Goal: Transaction & Acquisition: Purchase product/service

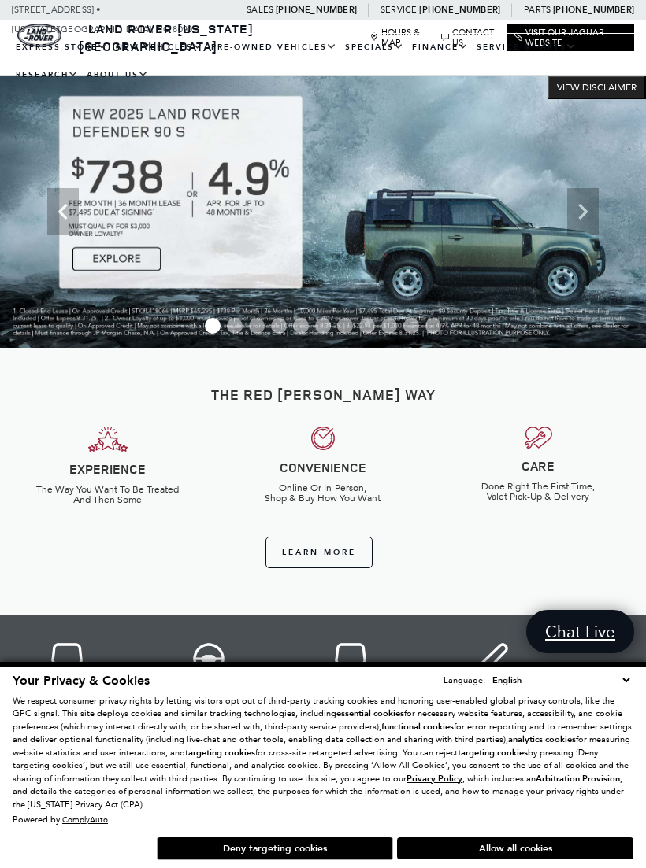
click at [287, 843] on button "Deny targeting cookies" at bounding box center [275, 849] width 236 height 24
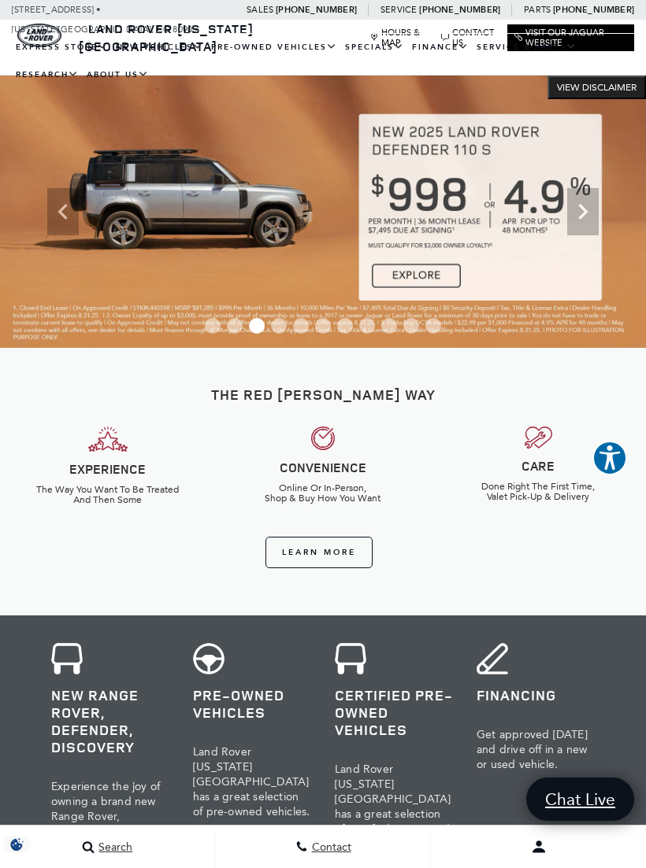
click at [0, 0] on link "Defender 110" at bounding box center [0, 0] width 0 height 0
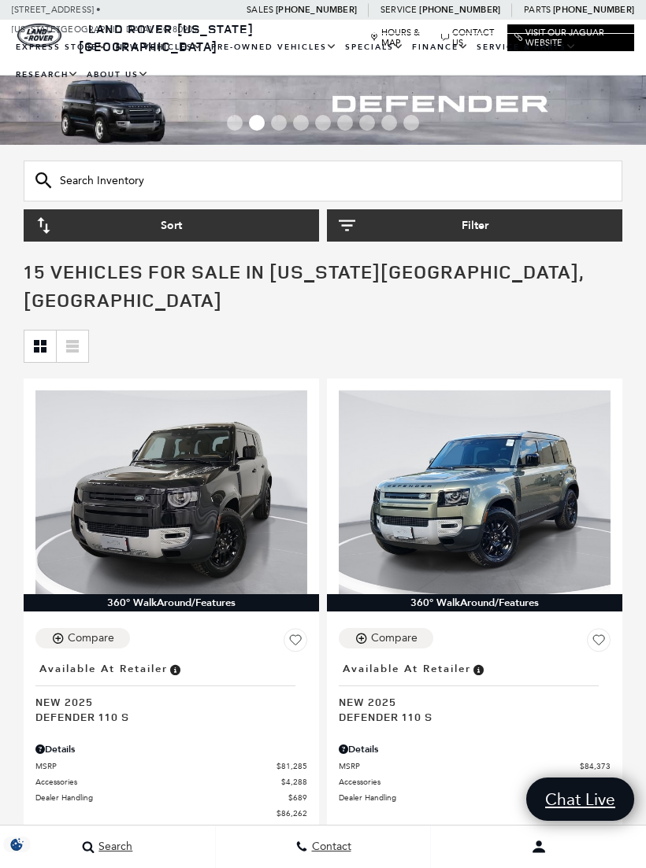
click at [350, 217] on icon "button" at bounding box center [347, 225] width 17 height 17
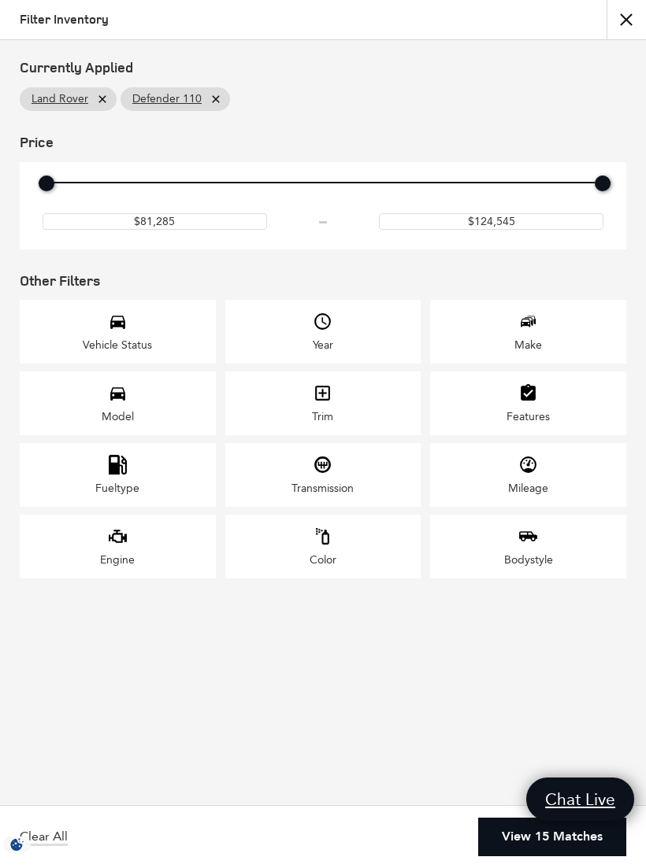
click at [135, 576] on div "Engine" at bounding box center [118, 547] width 196 height 64
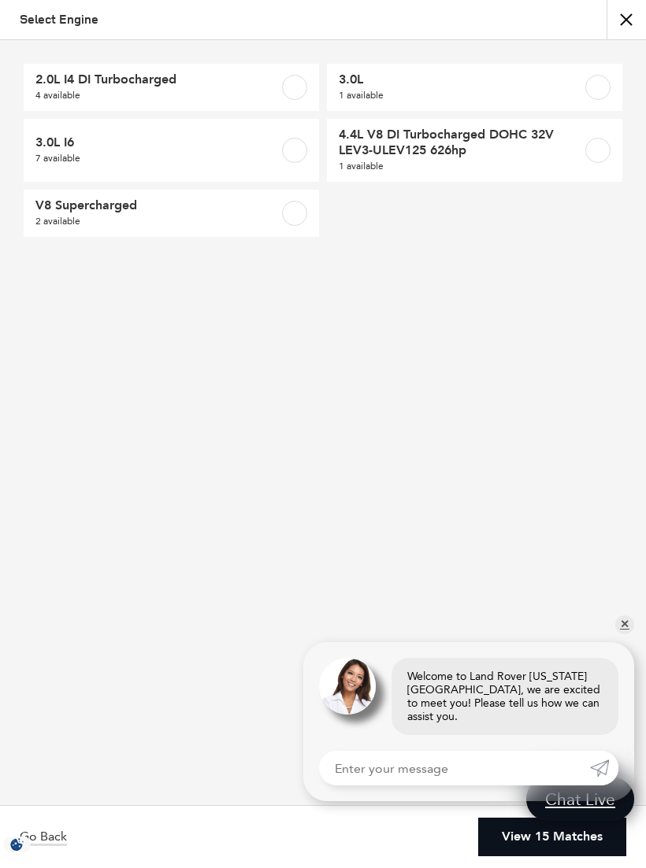
click at [593, 86] on label at bounding box center [597, 87] width 25 height 25
checkbox input "true"
click at [280, 223] on link "V8 Supercharged 2 available" at bounding box center [171, 213] width 295 height 47
checkbox input "true"
click at [532, 842] on link "View 3 Matches" at bounding box center [555, 837] width 141 height 39
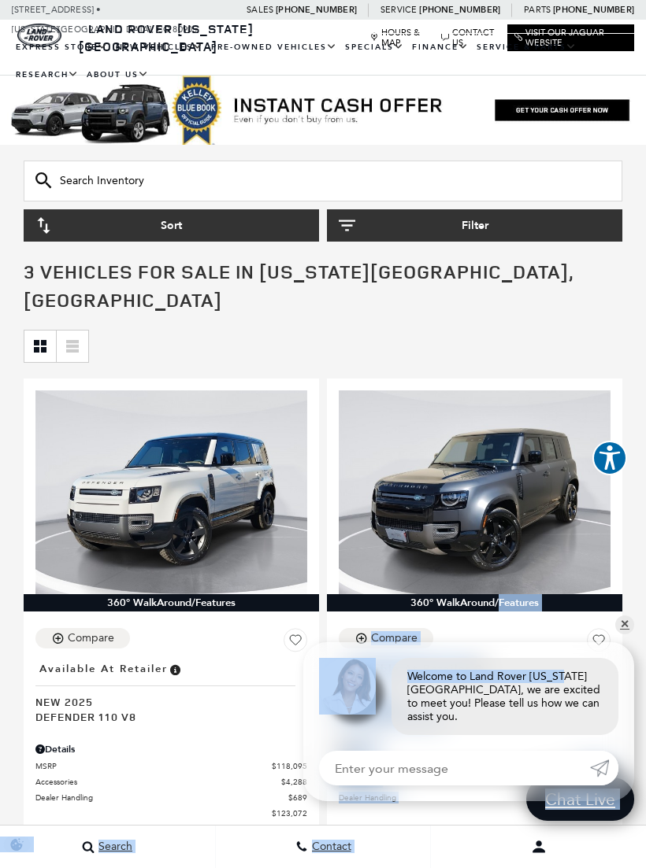
click at [616, 273] on span "3 Vehicles for Sale in Colorado Springs, CO" at bounding box center [323, 287] width 598 height 61
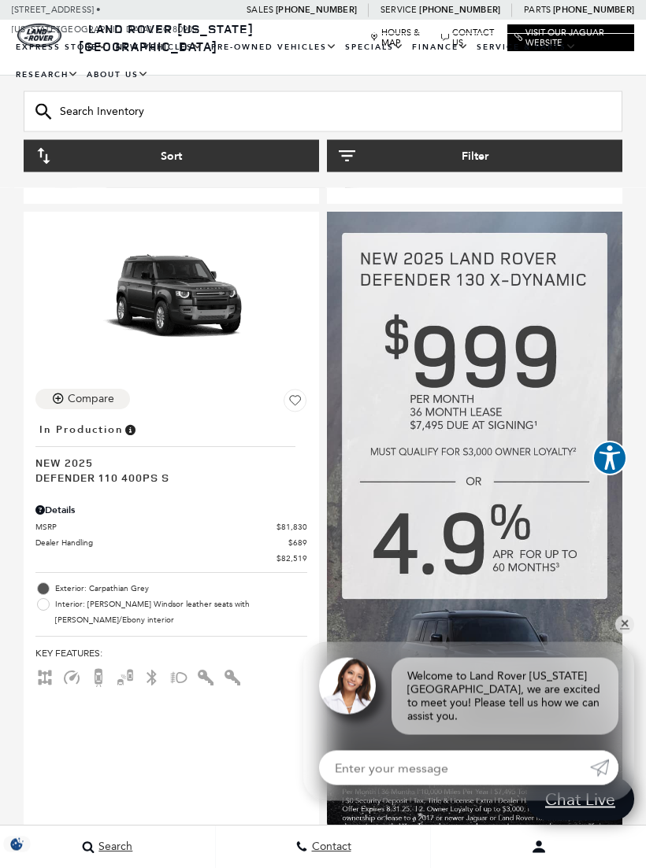
scroll to position [820, 0]
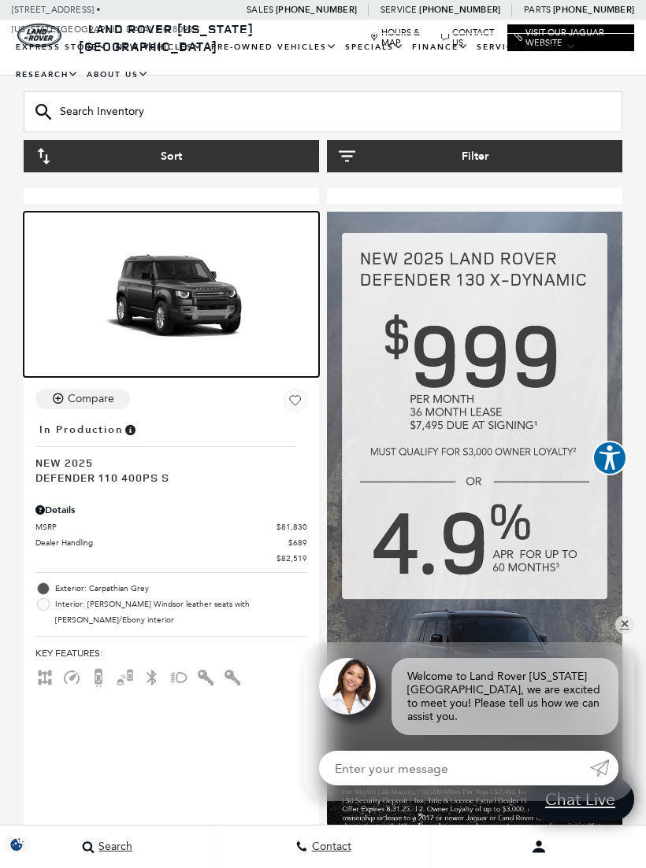
click at [194, 281] on img at bounding box center [171, 300] width 272 height 153
click at [197, 268] on img at bounding box center [171, 300] width 272 height 153
click at [178, 272] on img at bounding box center [171, 300] width 272 height 153
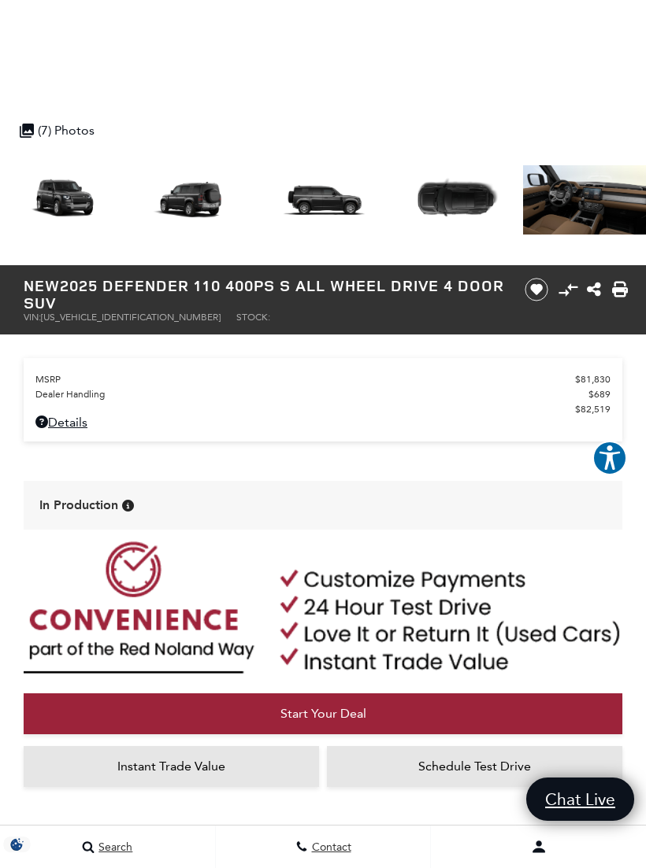
scroll to position [398, 0]
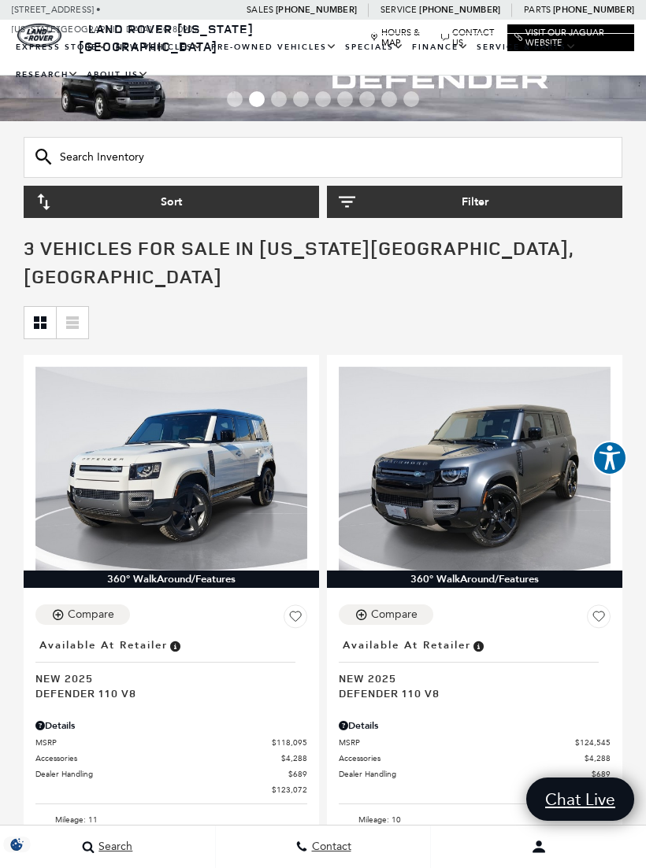
scroll to position [24, 0]
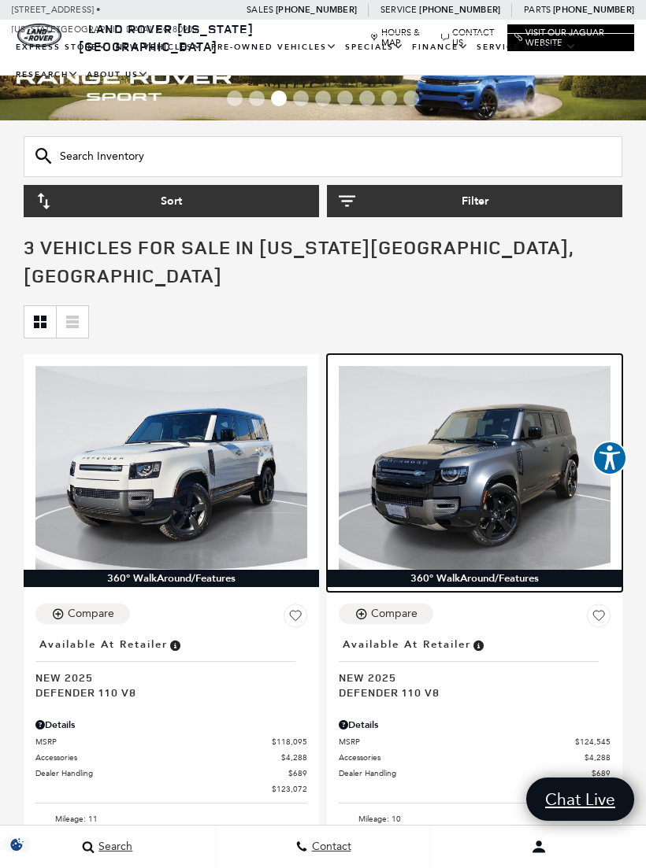
click at [475, 440] on img at bounding box center [475, 468] width 272 height 204
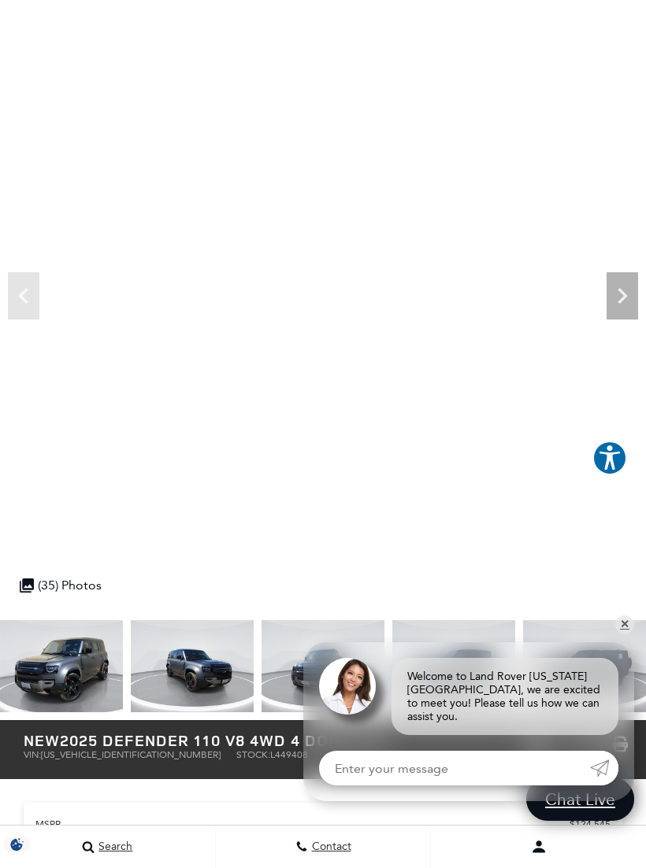
scroll to position [107, 0]
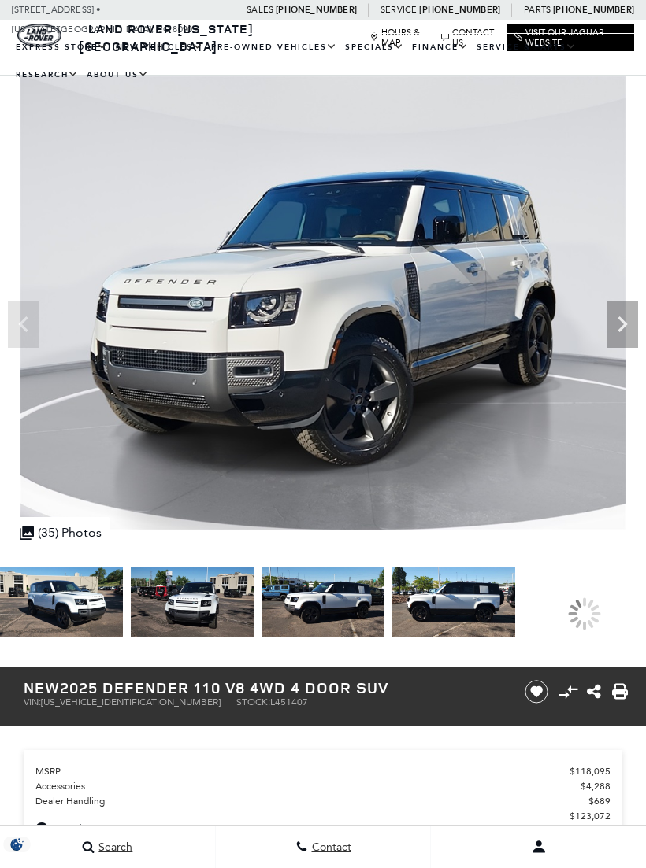
click at [187, 612] on img at bounding box center [192, 602] width 123 height 69
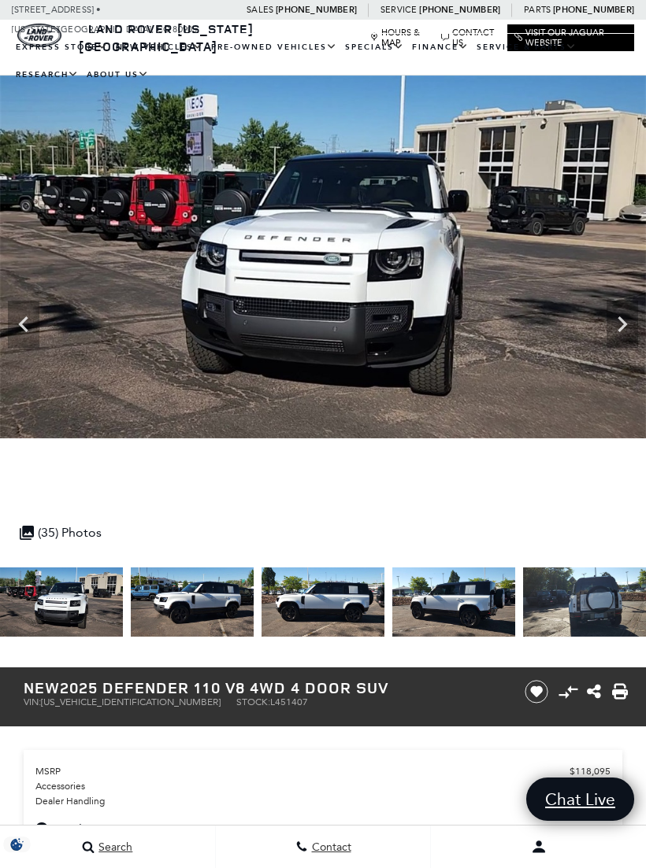
click at [618, 325] on icon "Next" at bounding box center [621, 324] width 31 height 31
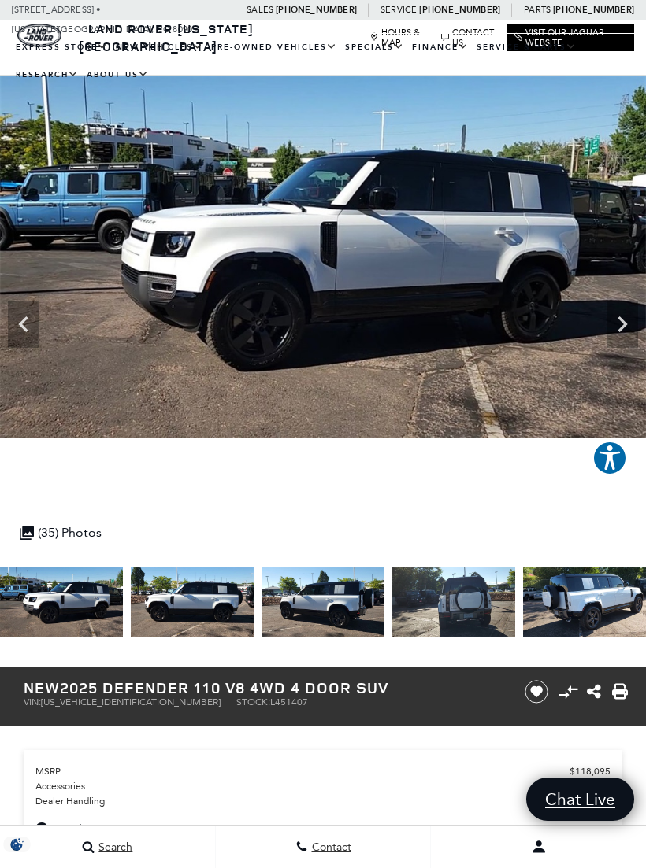
click at [614, 328] on icon "Next" at bounding box center [621, 324] width 31 height 31
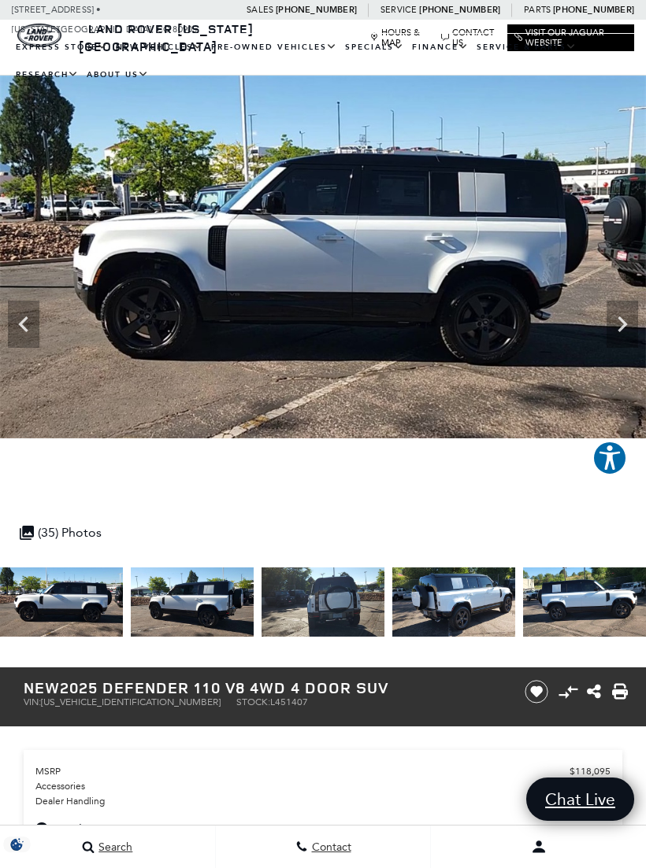
click at [621, 315] on icon "Next" at bounding box center [621, 324] width 31 height 31
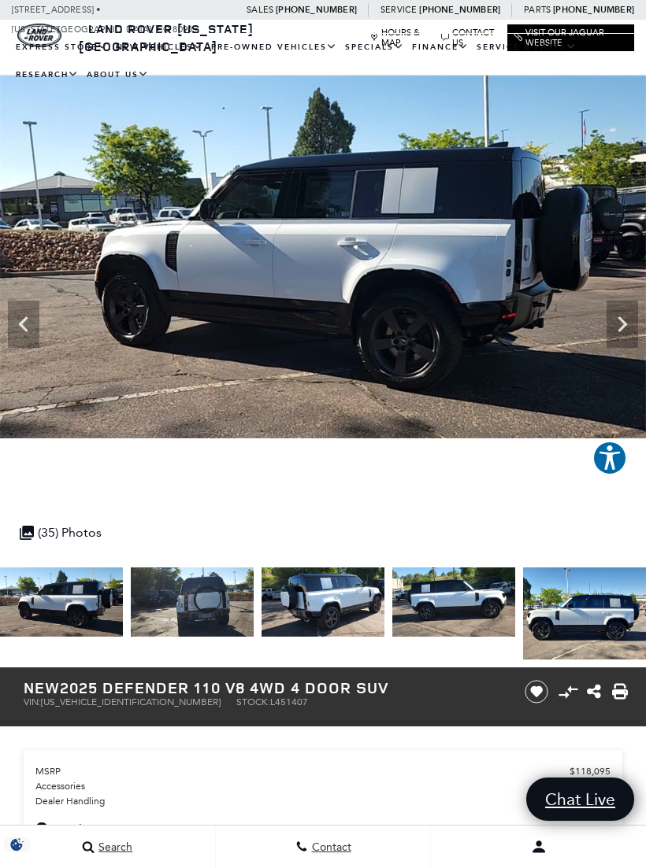
click at [606, 334] on icon "Next" at bounding box center [621, 324] width 31 height 31
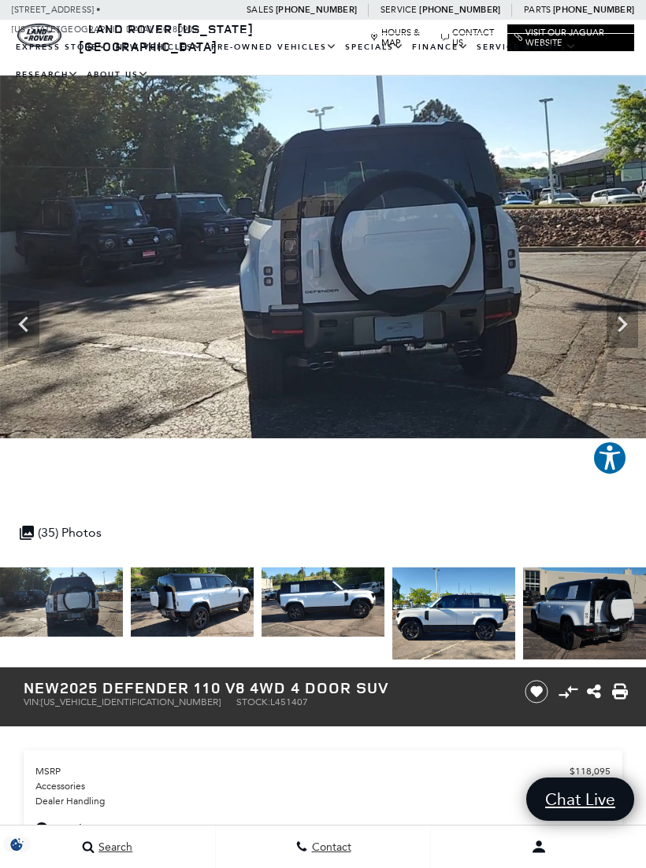
click at [607, 328] on icon "Next" at bounding box center [621, 324] width 31 height 31
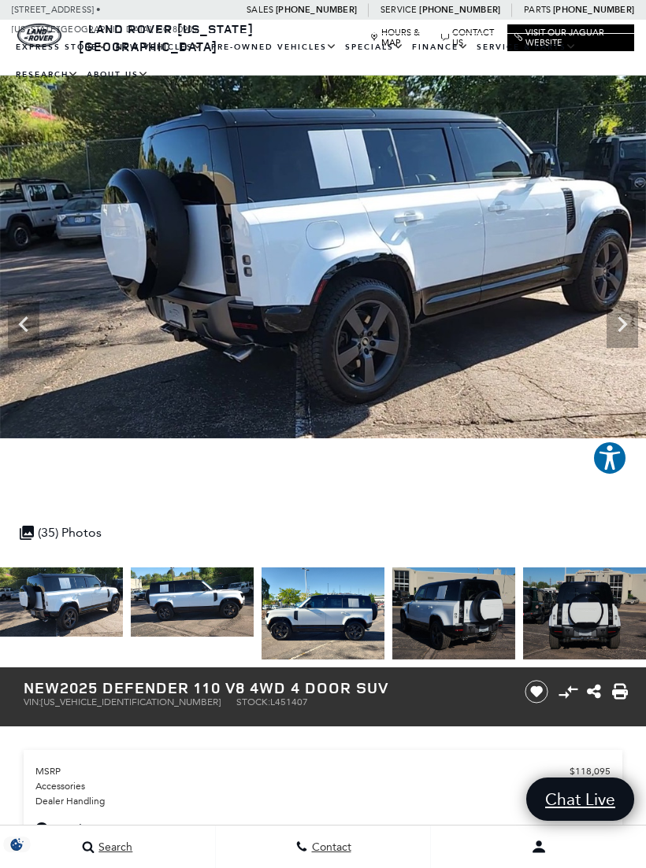
click at [612, 329] on icon "Next" at bounding box center [621, 324] width 31 height 31
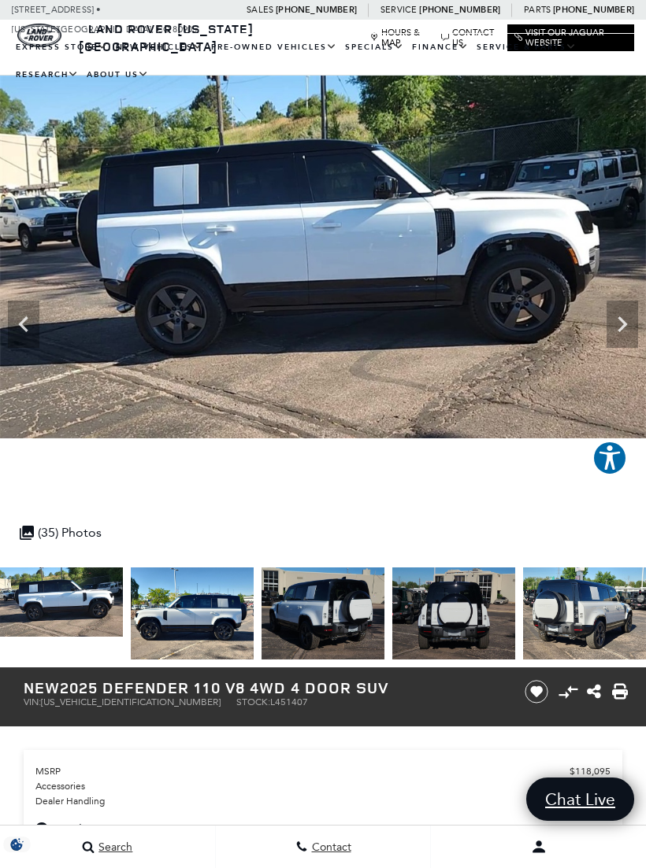
click at [612, 320] on icon "Next" at bounding box center [621, 324] width 31 height 31
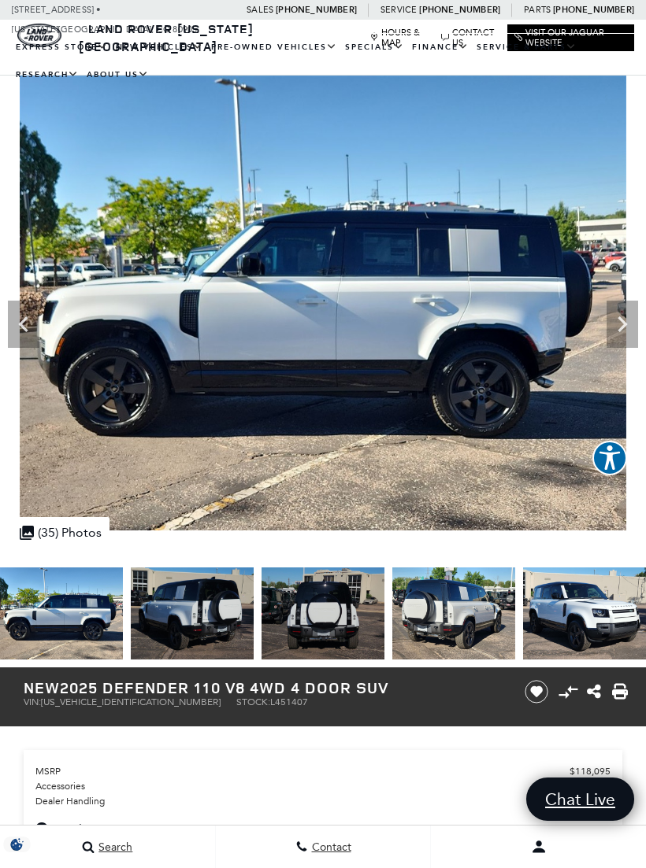
click at [613, 316] on icon "Next" at bounding box center [621, 324] width 31 height 31
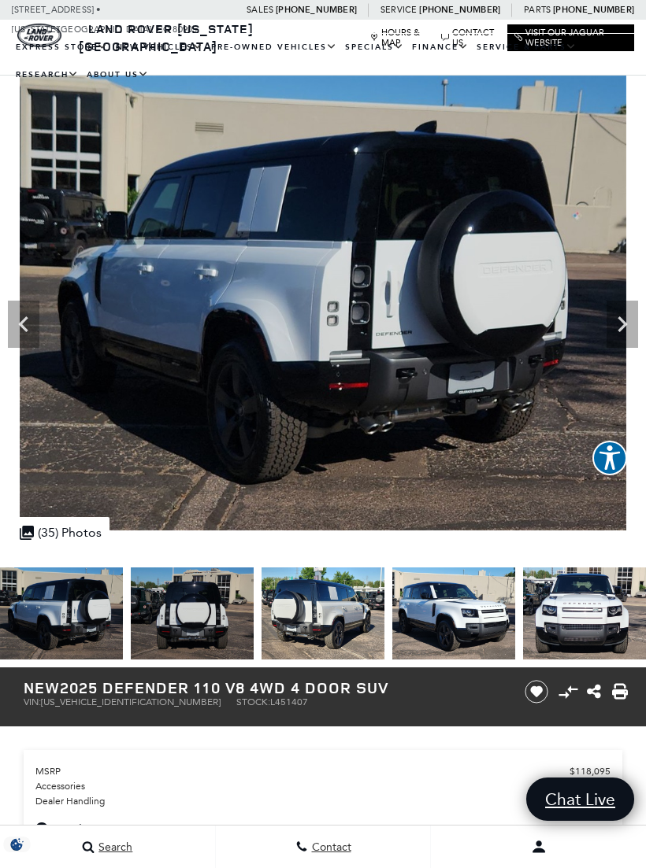
click at [618, 321] on icon "Next" at bounding box center [621, 324] width 31 height 31
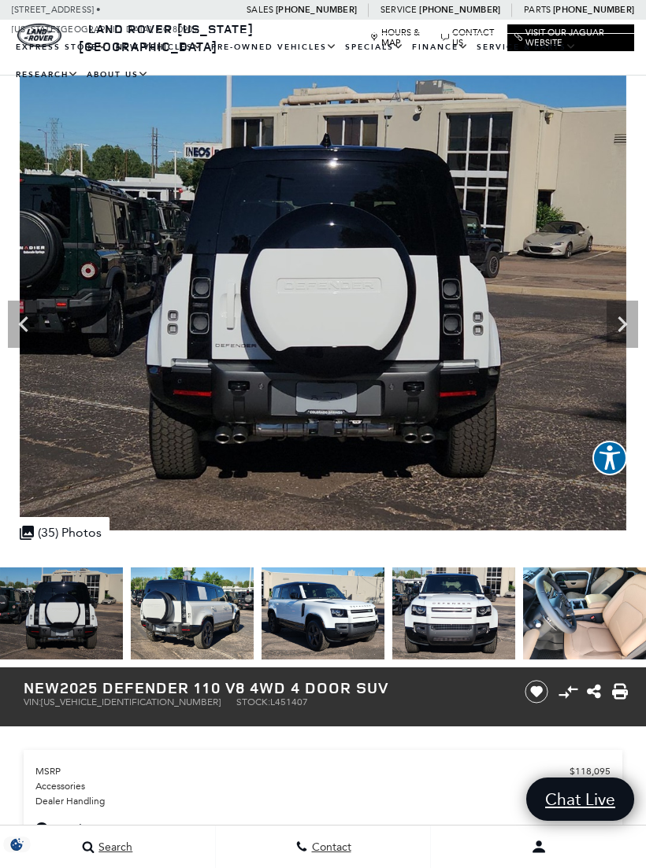
click at [615, 319] on icon "Next" at bounding box center [621, 324] width 31 height 31
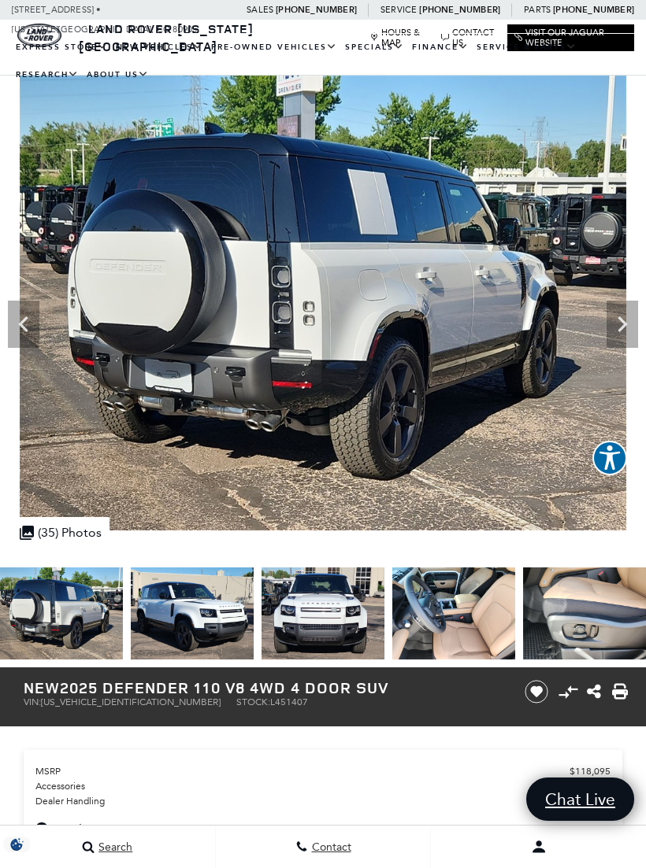
click at [611, 322] on icon "Next" at bounding box center [621, 324] width 31 height 31
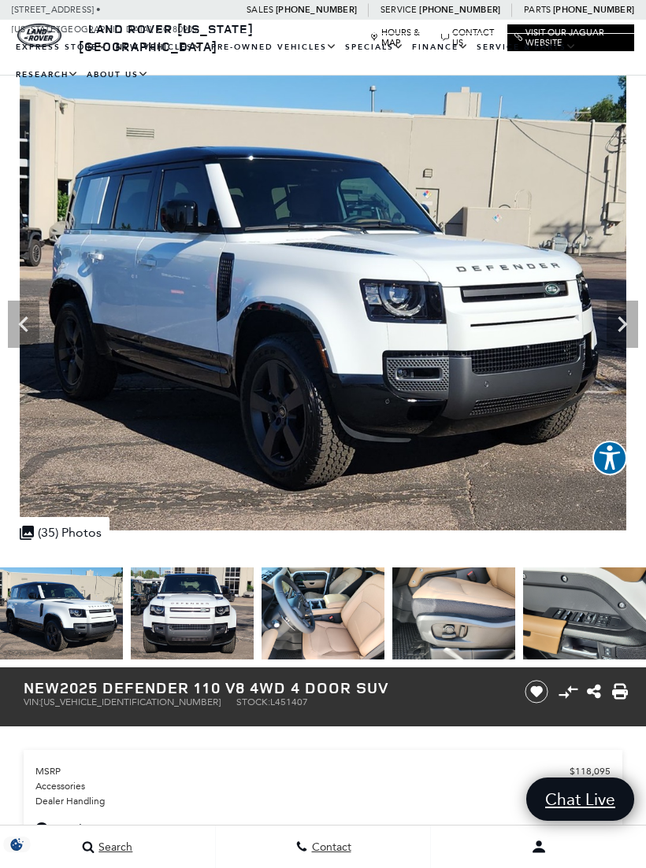
click at [611, 326] on icon "Next" at bounding box center [621, 324] width 31 height 31
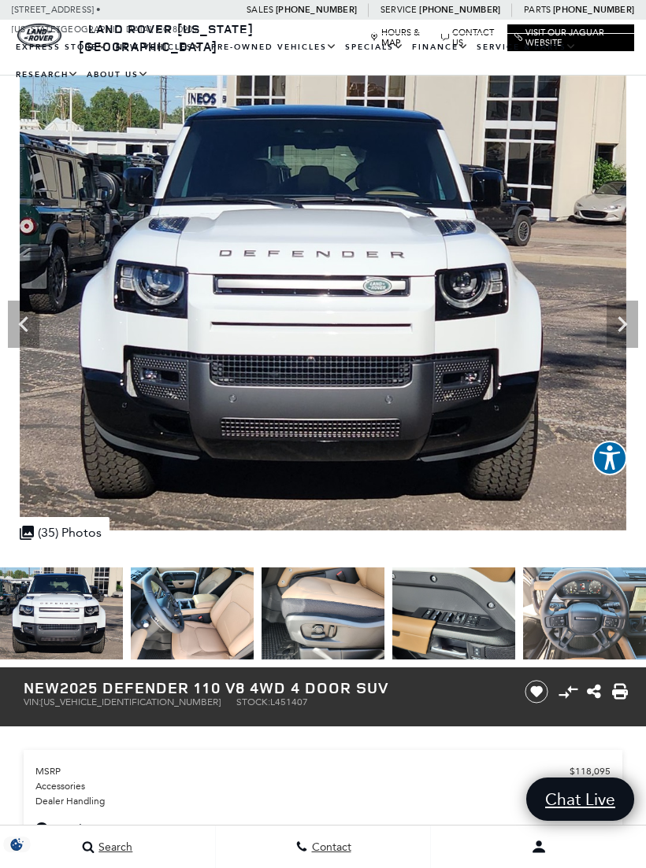
click at [609, 329] on icon "Next" at bounding box center [621, 324] width 31 height 31
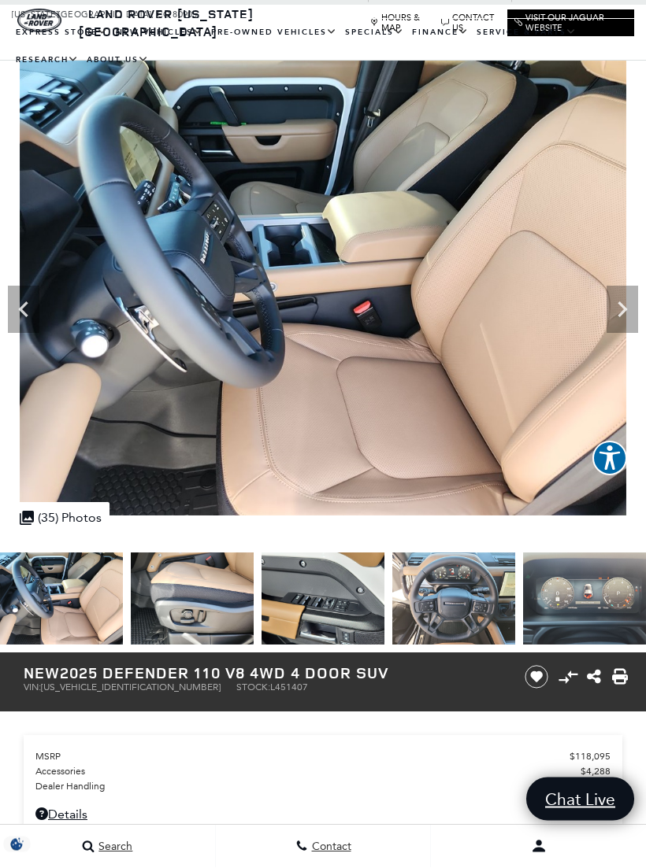
scroll to position [15, 0]
click at [618, 314] on icon "Next" at bounding box center [621, 309] width 31 height 31
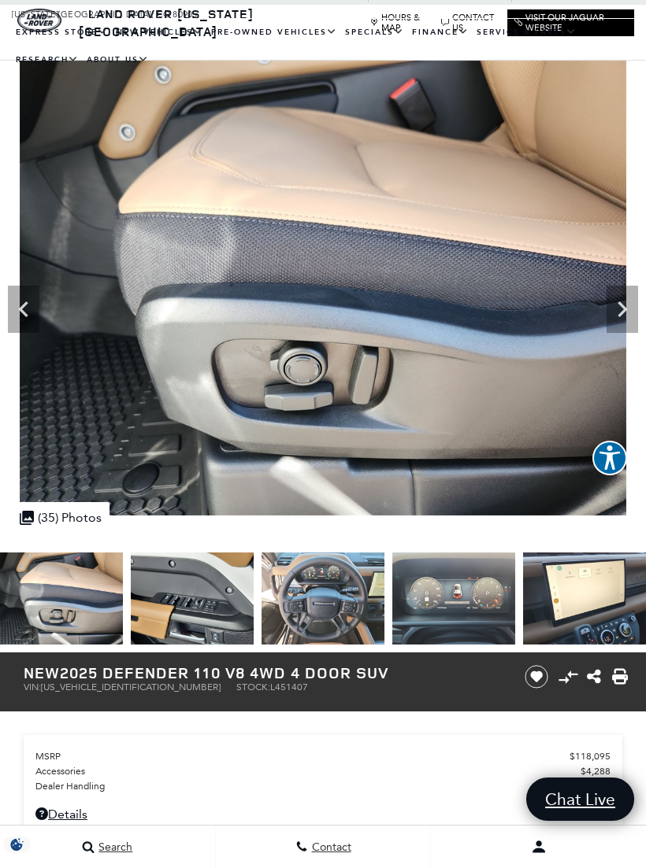
click at [619, 303] on icon "Next" at bounding box center [621, 310] width 9 height 16
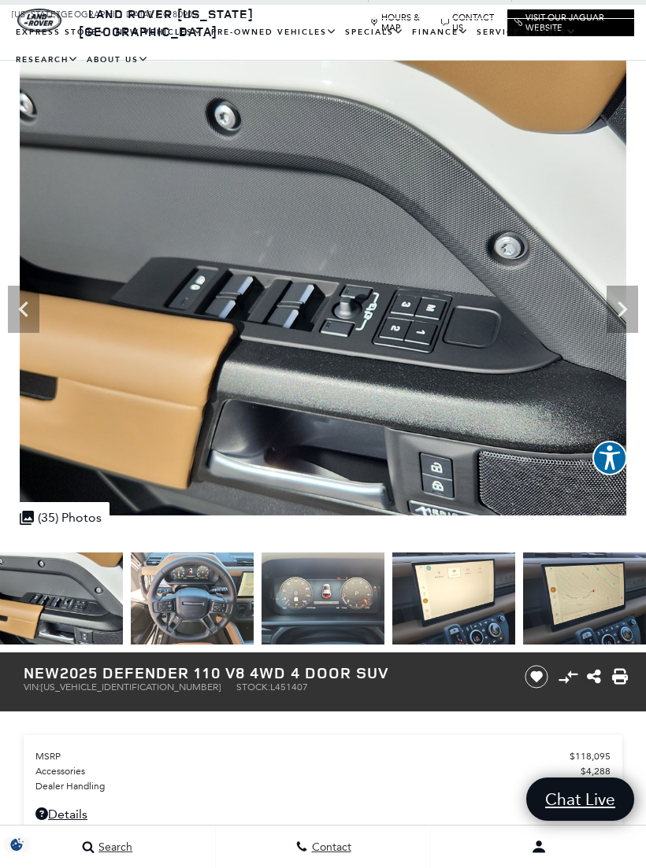
click at [617, 316] on icon "Next" at bounding box center [621, 309] width 31 height 31
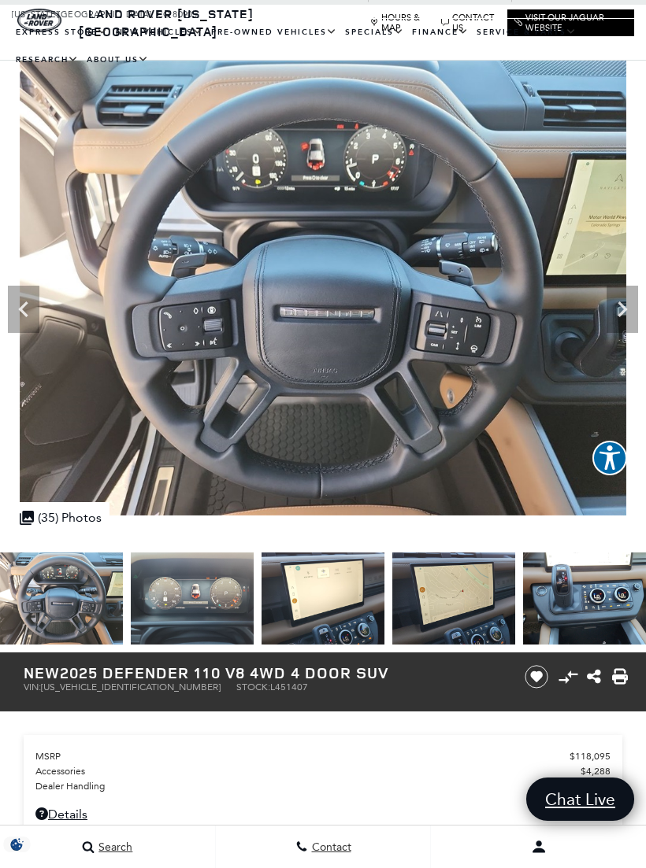
click at [621, 312] on icon "Next" at bounding box center [621, 310] width 9 height 16
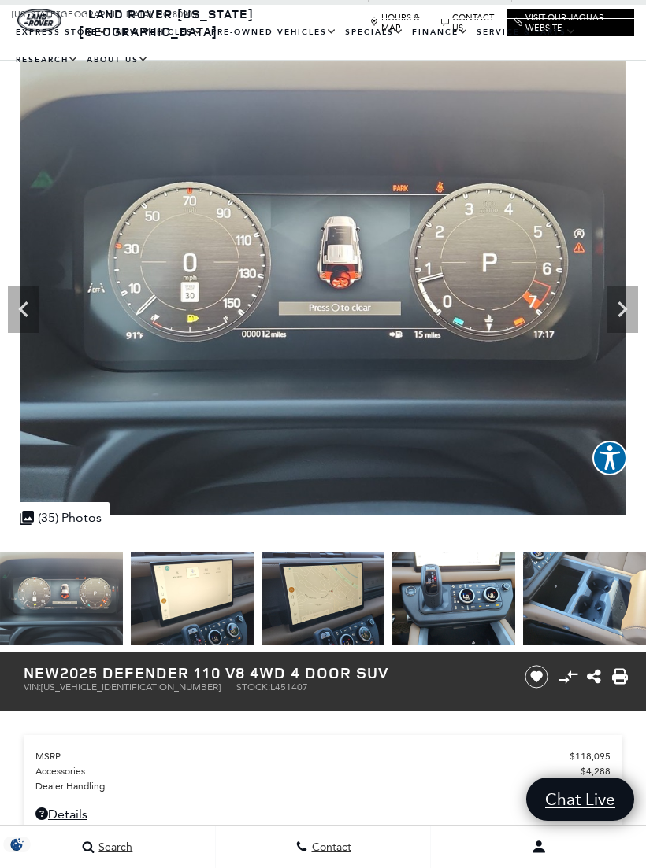
click at [620, 311] on icon "Next" at bounding box center [621, 309] width 31 height 31
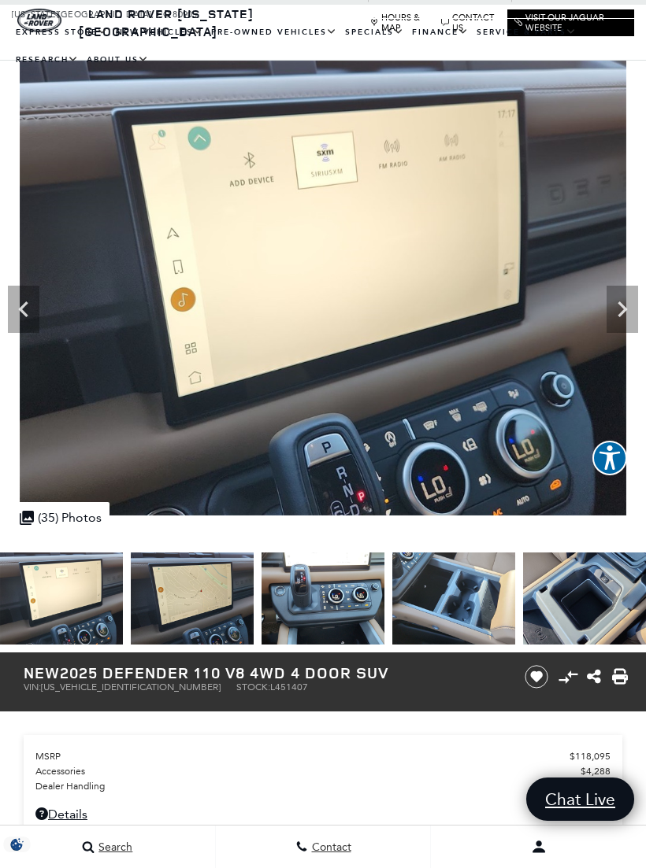
click at [622, 311] on icon "Next" at bounding box center [621, 310] width 9 height 16
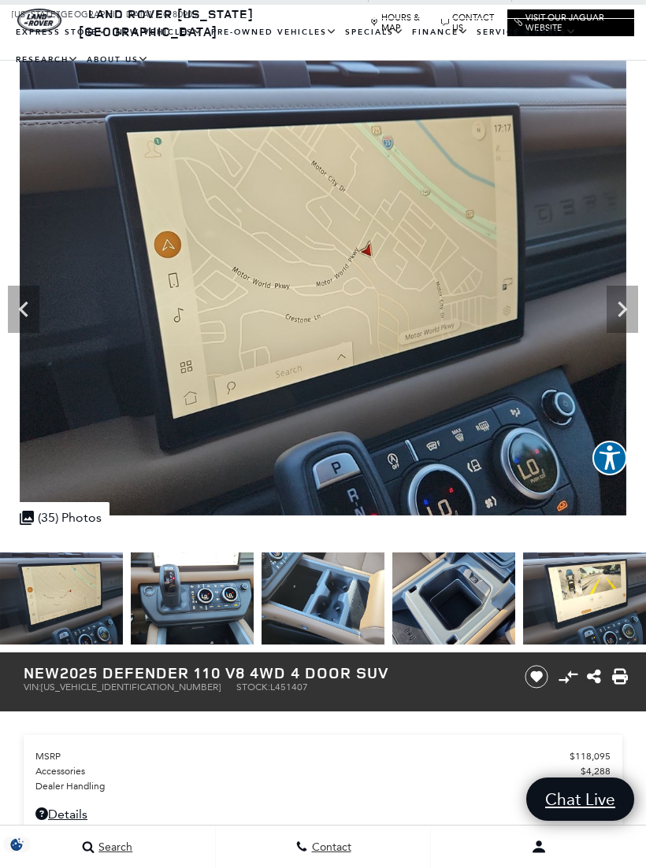
click at [620, 309] on icon "Next" at bounding box center [621, 309] width 31 height 31
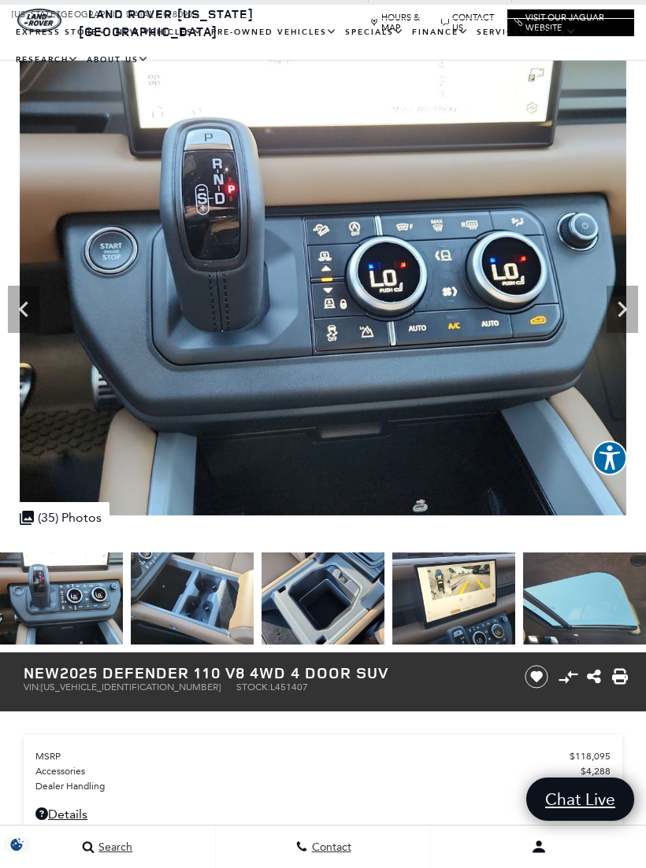
click at [621, 308] on icon "Next" at bounding box center [621, 309] width 31 height 31
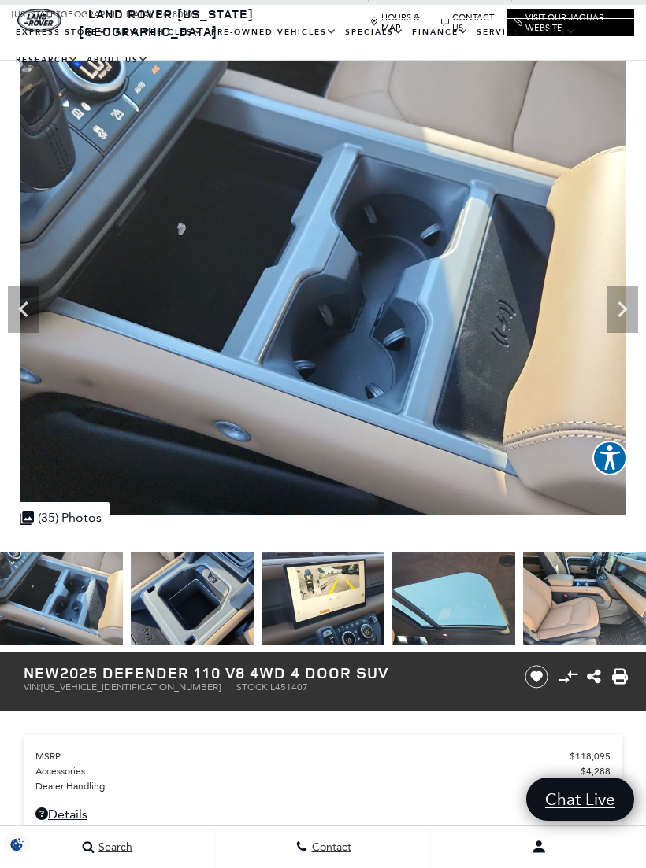
click at [620, 306] on icon "Next" at bounding box center [621, 309] width 31 height 31
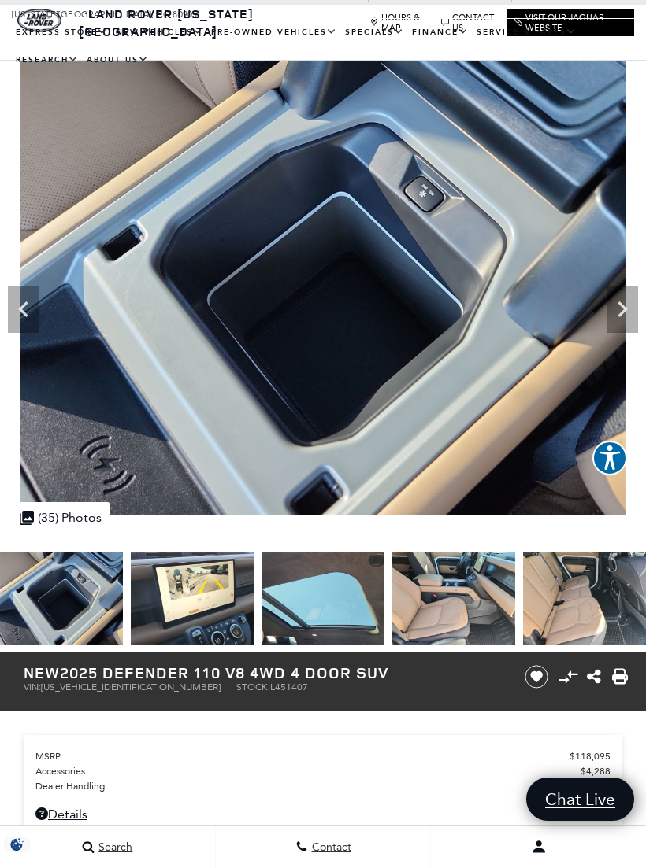
click at [620, 307] on icon "Next" at bounding box center [621, 309] width 31 height 31
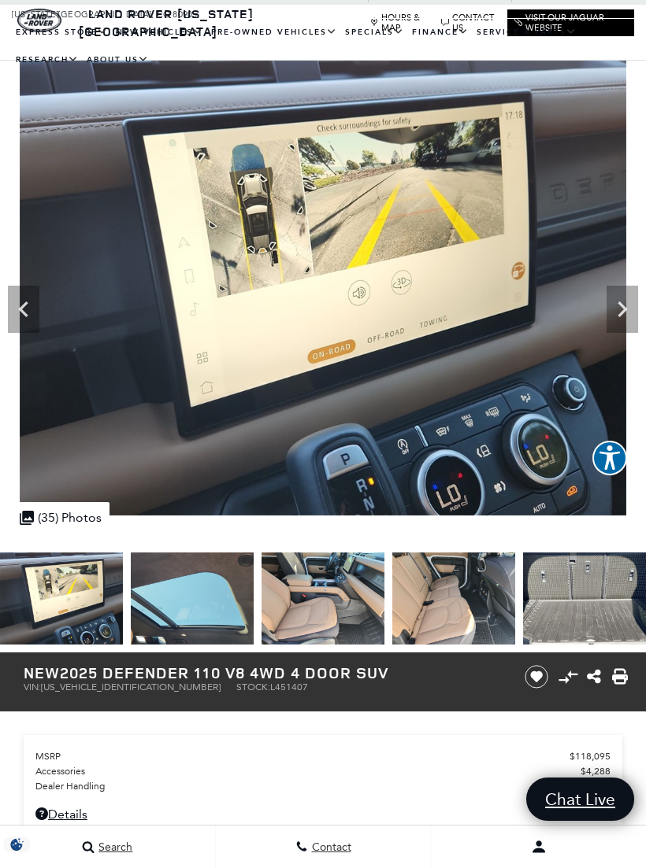
click at [620, 312] on icon "Next" at bounding box center [621, 309] width 31 height 31
